Goal: Check status: Check status

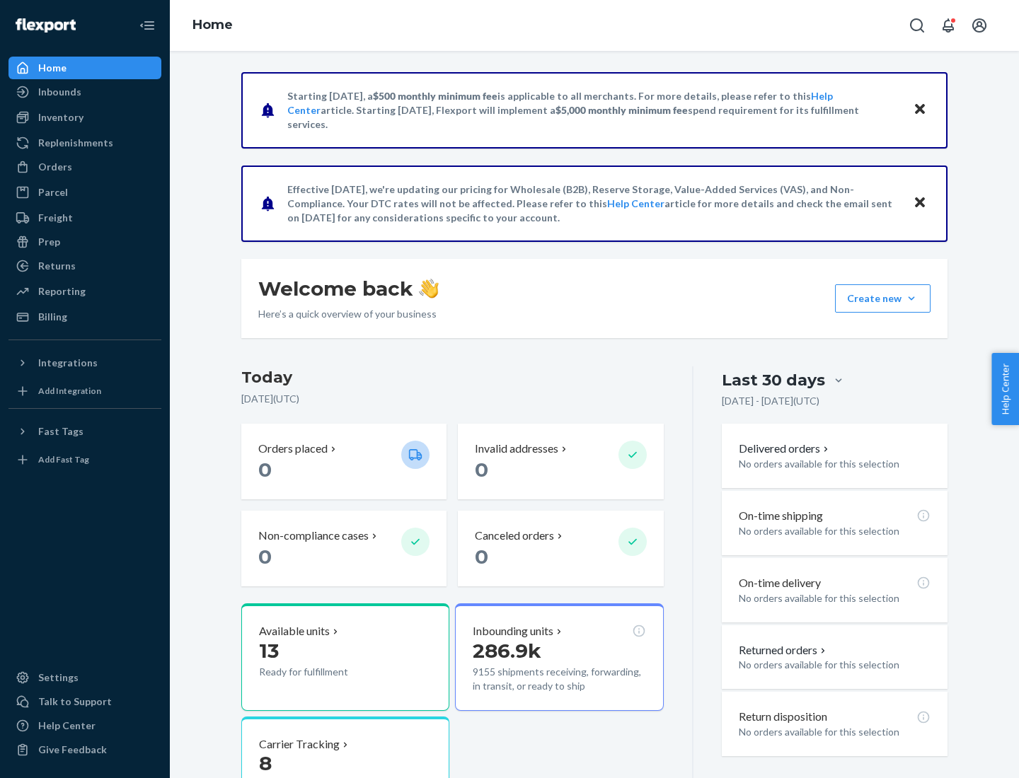
click at [911, 299] on button "Create new Create new inbound Create new order Create new product" at bounding box center [883, 298] width 96 height 28
click at [59, 92] on div "Inbounds" at bounding box center [59, 92] width 43 height 14
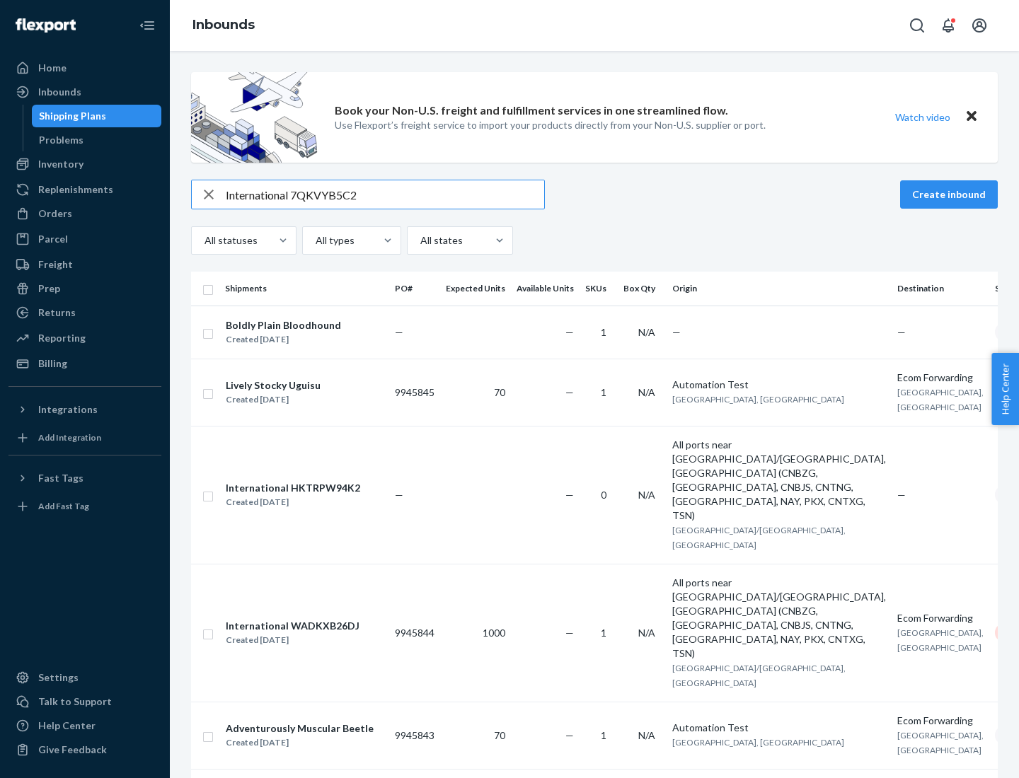
type input "International 7QKVYB5C29"
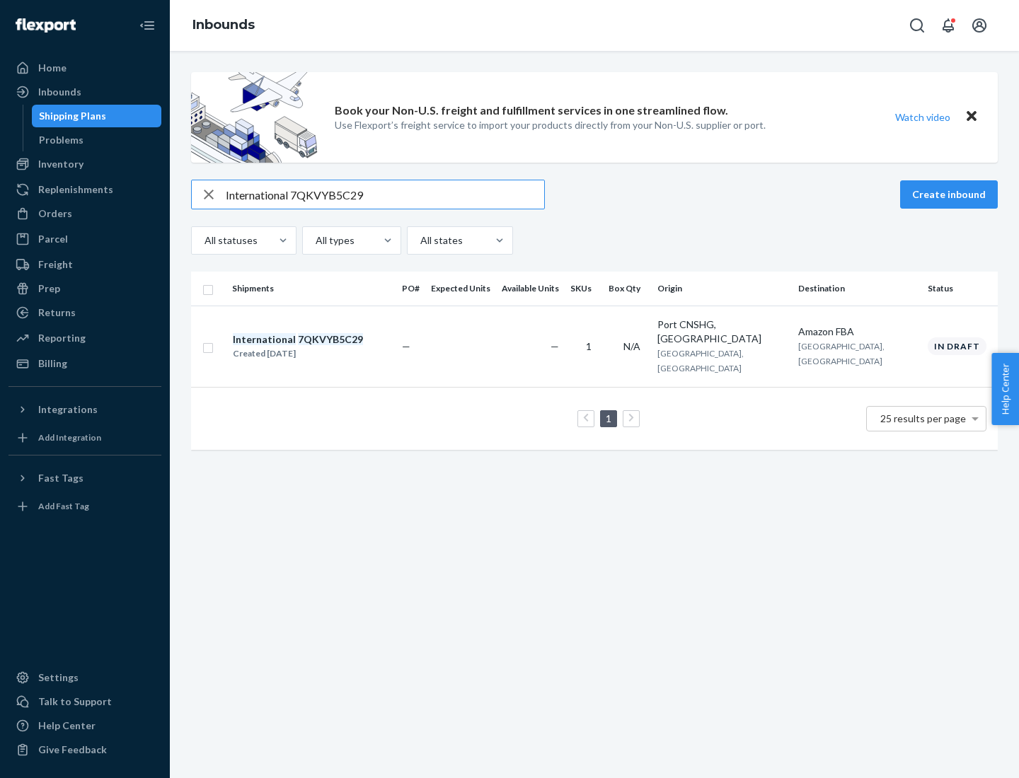
click at [322, 347] on div "Created [DATE]" at bounding box center [298, 354] width 130 height 14
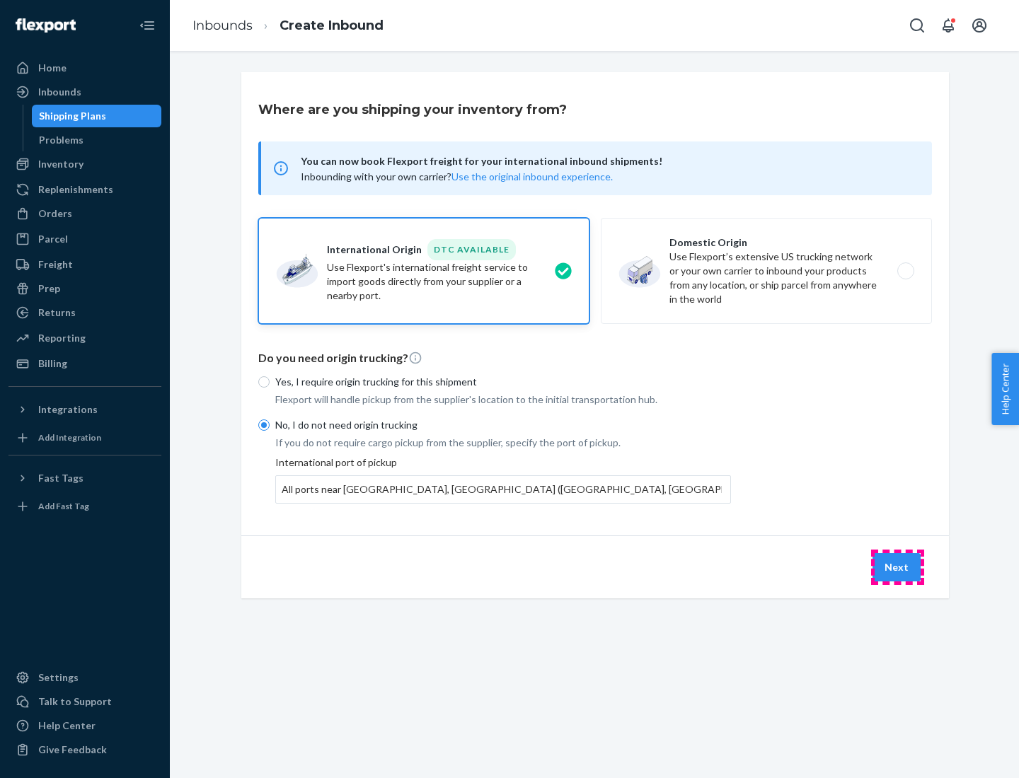
click at [897, 567] on button "Next" at bounding box center [896, 567] width 48 height 28
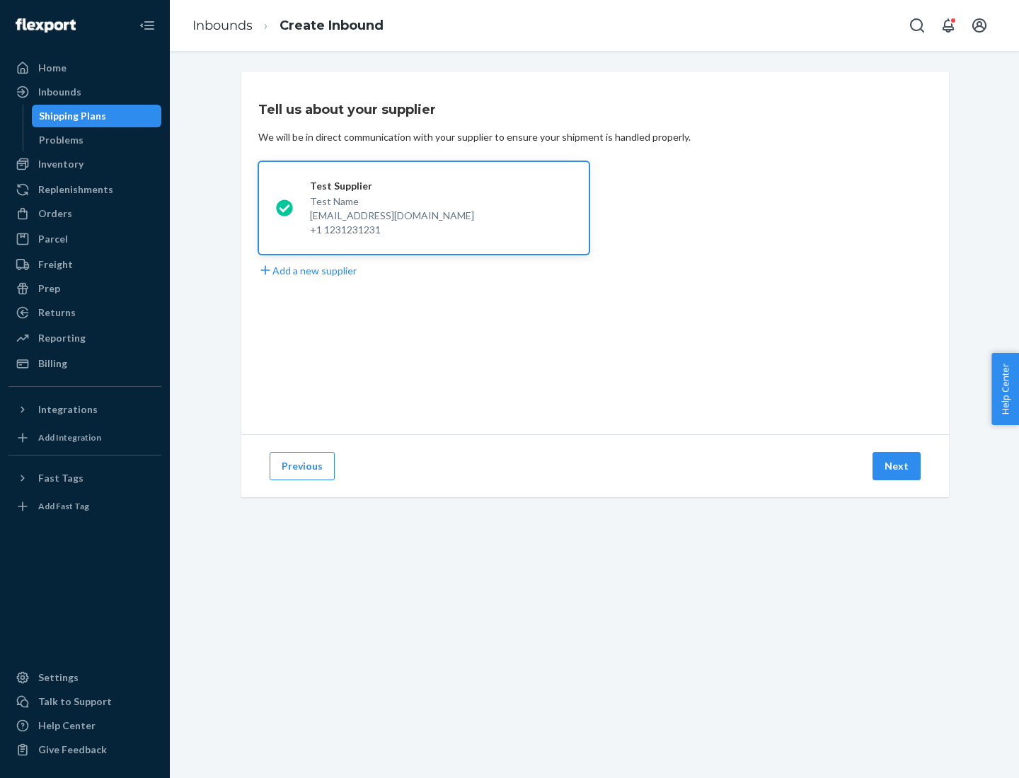
click at [897, 466] on button "Next" at bounding box center [896, 466] width 48 height 28
